Goal: Task Accomplishment & Management: Complete application form

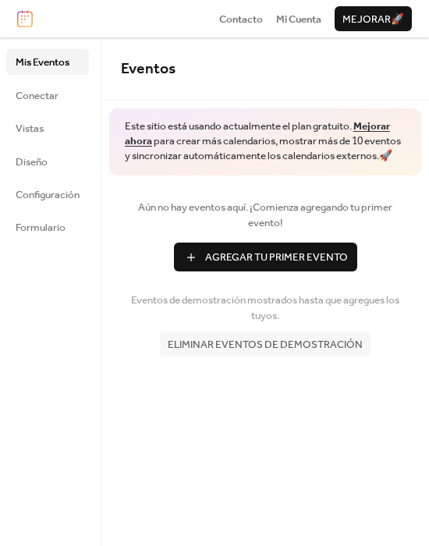
click at [285, 255] on span "Agregar Tu Primer Evento" at bounding box center [276, 258] width 143 height 16
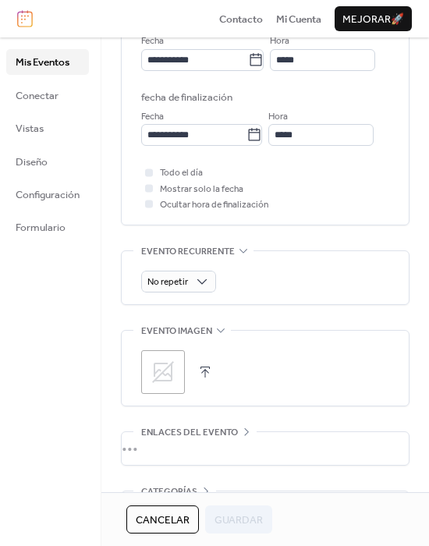
scroll to position [546, 0]
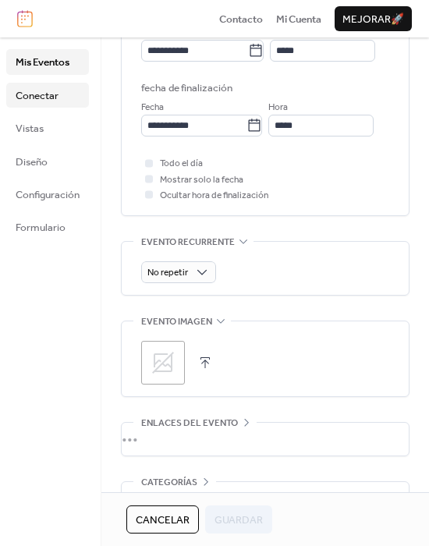
click at [48, 88] on span "Conectar" at bounding box center [37, 96] width 43 height 16
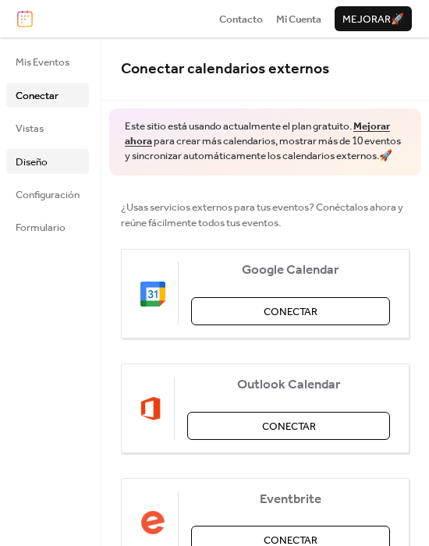
click at [41, 161] on span "Diseño" at bounding box center [32, 162] width 32 height 16
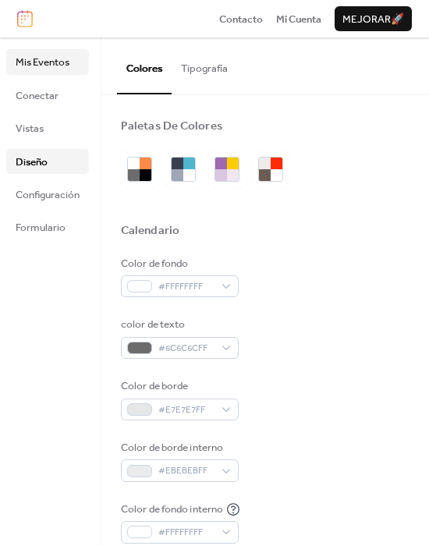
click at [33, 68] on span "Mis Eventos" at bounding box center [43, 63] width 54 height 16
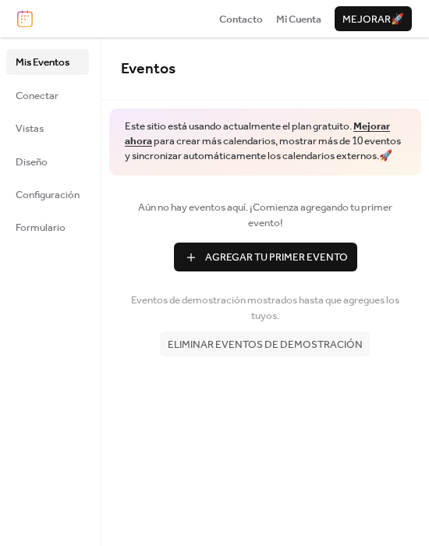
click at [291, 259] on span "Agregar Tu Primer Evento" at bounding box center [276, 258] width 143 height 16
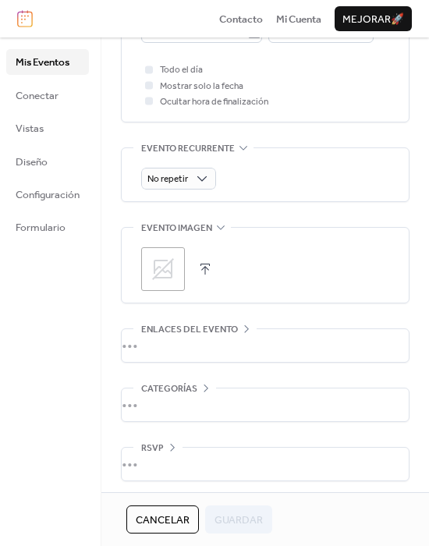
scroll to position [645, 0]
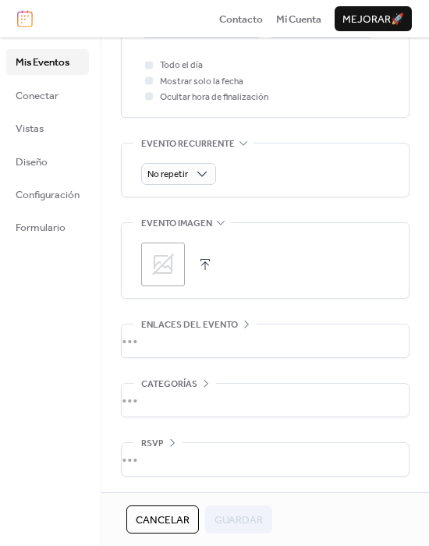
click at [179, 272] on div ";" at bounding box center [163, 265] width 44 height 44
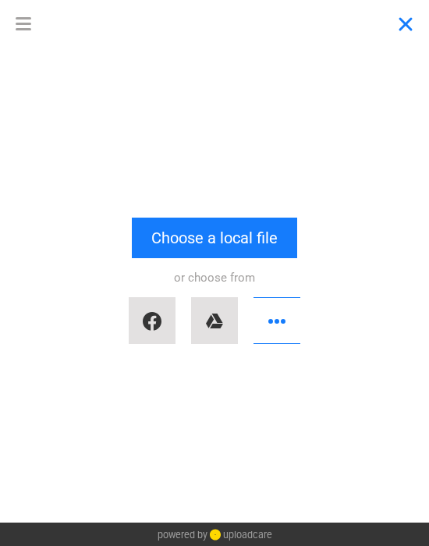
click at [402, 20] on button "Close" at bounding box center [405, 23] width 47 height 47
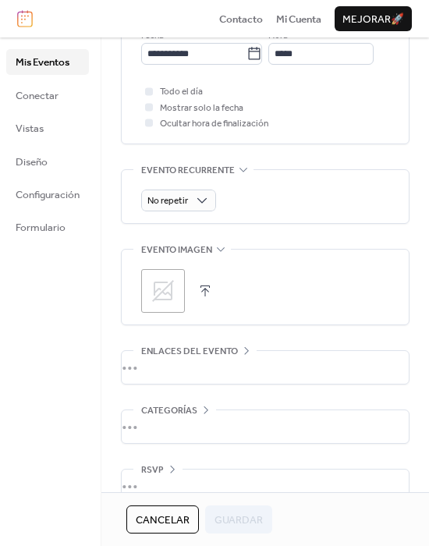
scroll to position [645, 0]
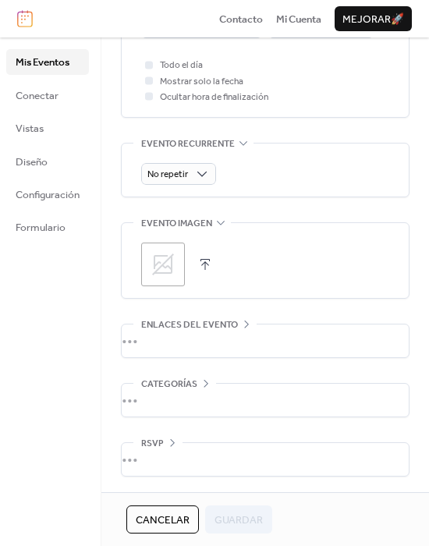
click at [178, 396] on div "•••" at bounding box center [265, 400] width 287 height 33
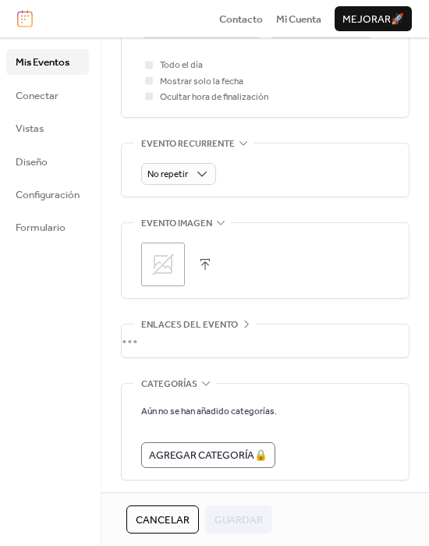
click at [198, 329] on div "•••" at bounding box center [265, 341] width 287 height 33
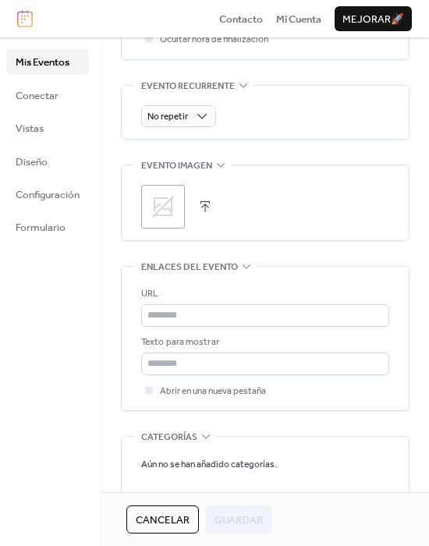
scroll to position [819, 0]
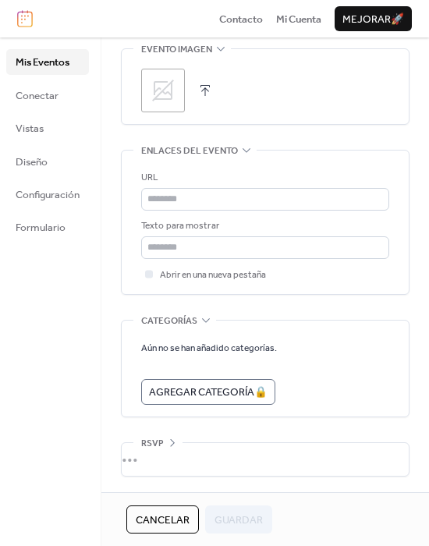
click at [185, 456] on div "•••" at bounding box center [265, 459] width 287 height 33
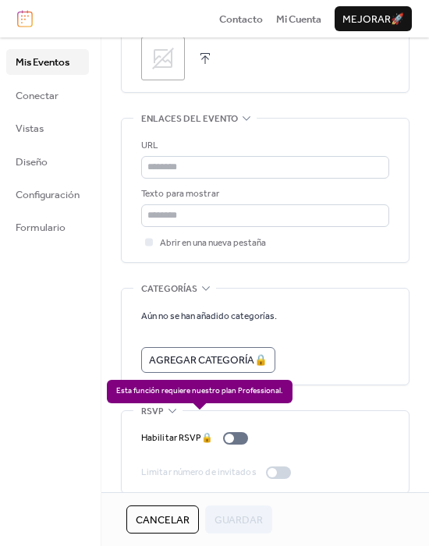
scroll to position [868, 0]
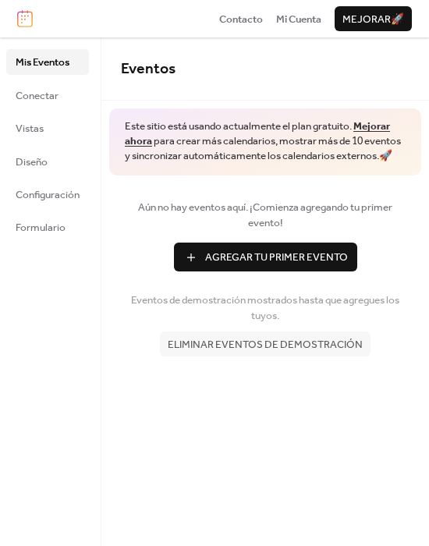
click at [250, 257] on span "Agregar Tu Primer Evento" at bounding box center [276, 258] width 143 height 16
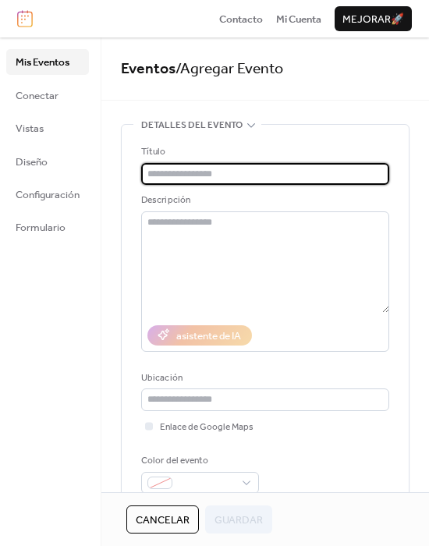
click at [250, 174] on input "text" at bounding box center [265, 174] width 248 height 22
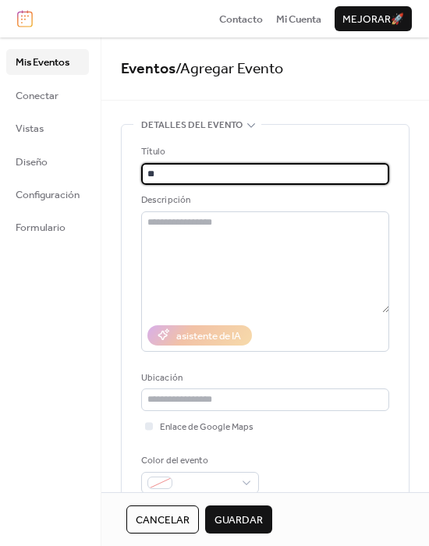
type input "*"
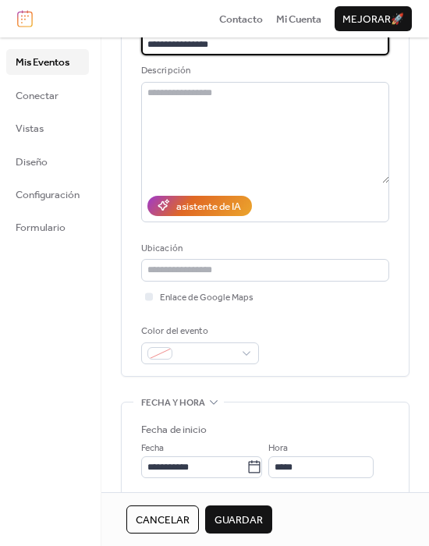
scroll to position [156, 0]
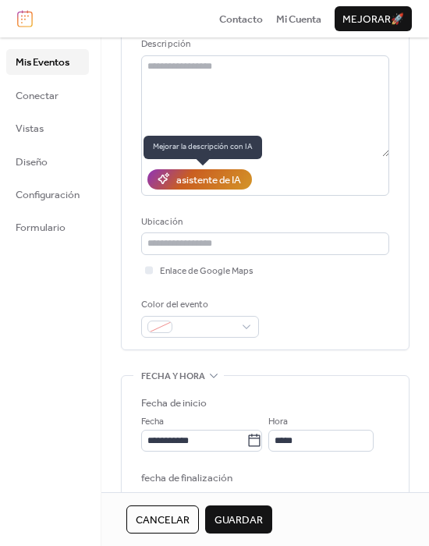
type input "**********"
click at [236, 182] on div "asistente de IA" at bounding box center [208, 180] width 65 height 16
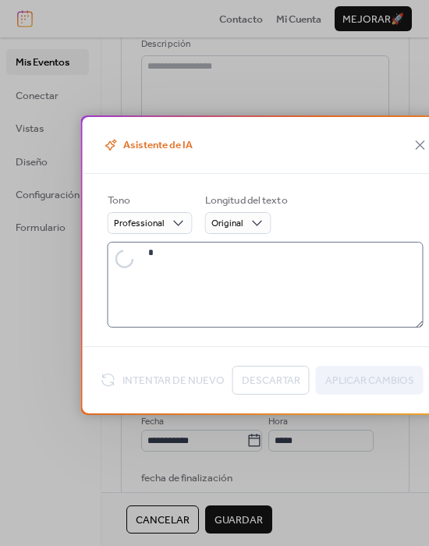
type textarea "**********"
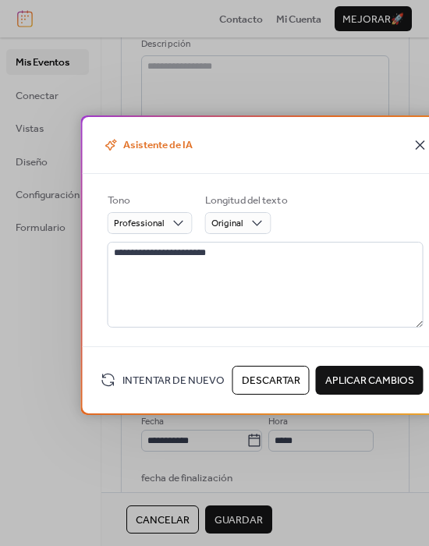
click at [418, 147] on icon at bounding box center [420, 144] width 9 height 9
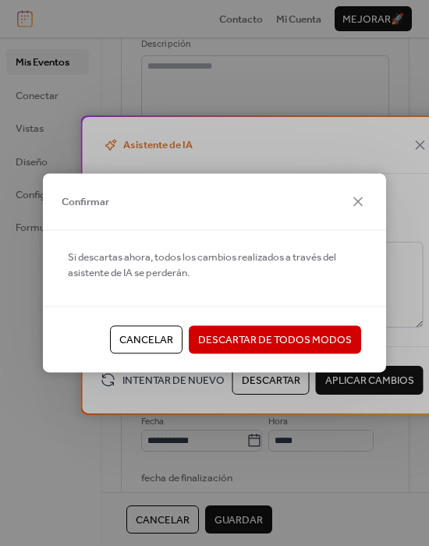
click at [158, 343] on span "Cancelar" at bounding box center [146, 340] width 54 height 16
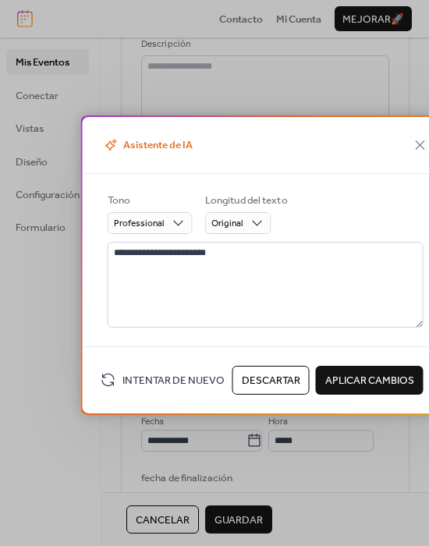
click at [292, 378] on span "Descartar" at bounding box center [271, 381] width 59 height 16
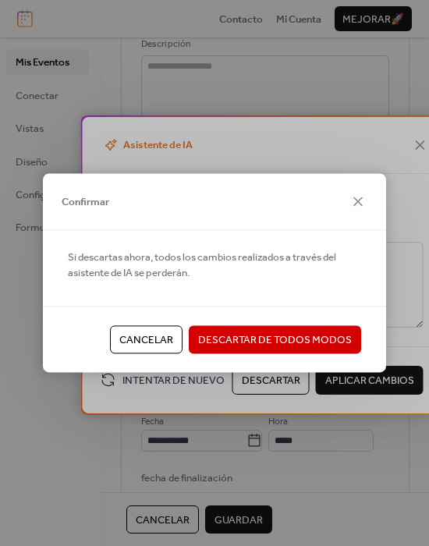
drag, startPoint x: 240, startPoint y: 342, endPoint x: 190, endPoint y: 368, distance: 55.9
click at [239, 342] on span "Descartar De Todos Modos" at bounding box center [275, 340] width 154 height 16
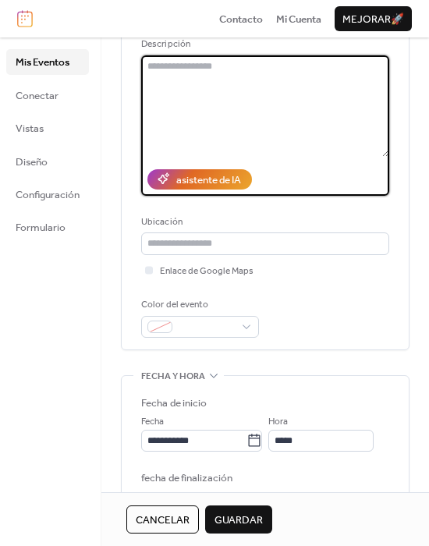
click at [233, 102] on textarea at bounding box center [265, 105] width 248 height 101
type textarea "**********"
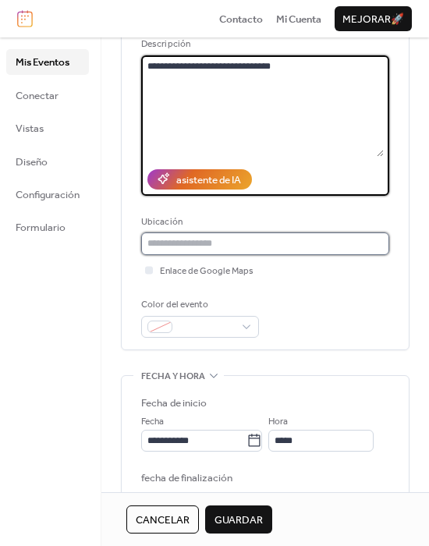
click at [218, 243] on input "text" at bounding box center [265, 244] width 248 height 22
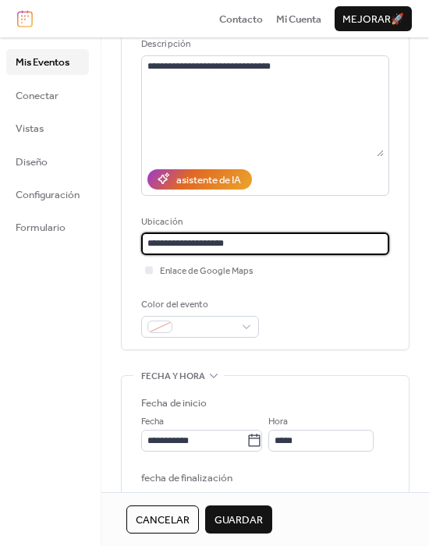
type input "**********"
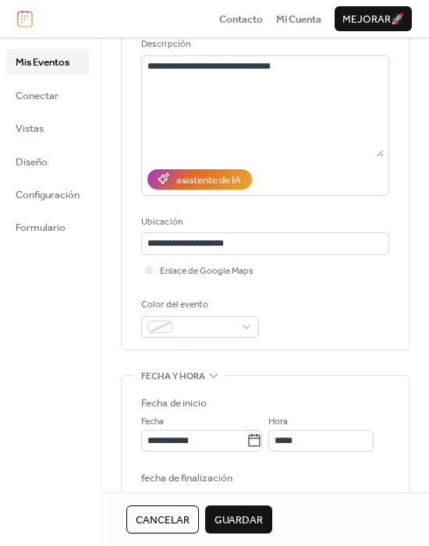
click at [317, 286] on div "**********" at bounding box center [265, 163] width 248 height 350
click at [224, 336] on div at bounding box center [200, 327] width 118 height 22
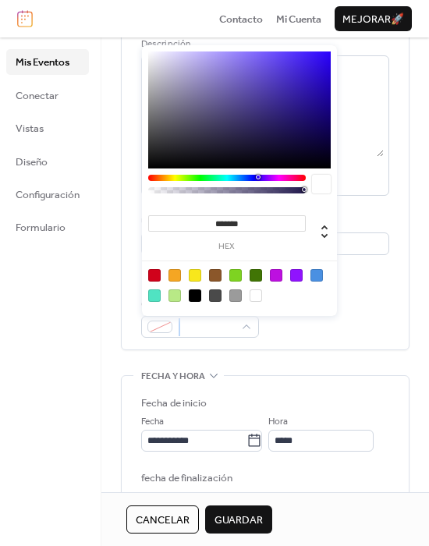
click at [151, 272] on div at bounding box center [154, 275] width 12 height 12
type input "*******"
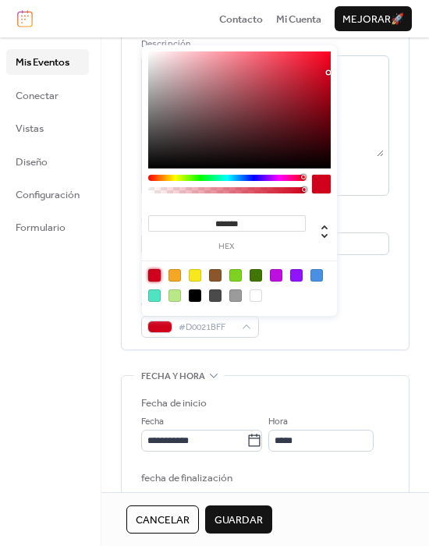
click at [381, 334] on div "Color del evento #D0021BFF" at bounding box center [265, 317] width 248 height 41
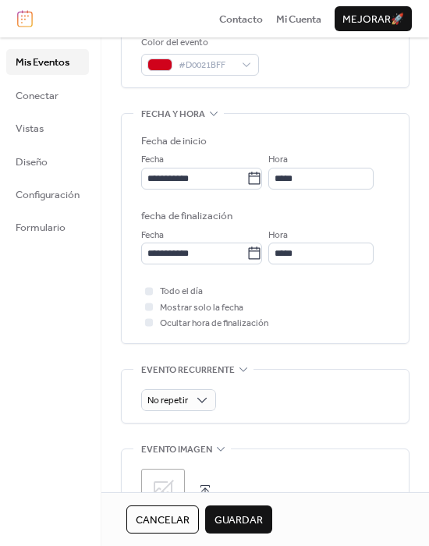
scroll to position [400, 0]
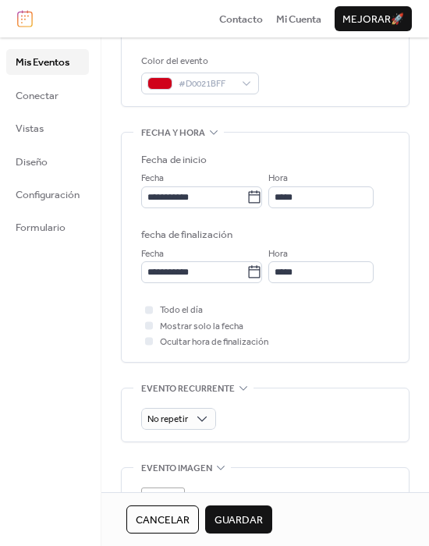
click at [175, 520] on span "Cancelar" at bounding box center [163, 521] width 54 height 16
